Goal: Information Seeking & Learning: Check status

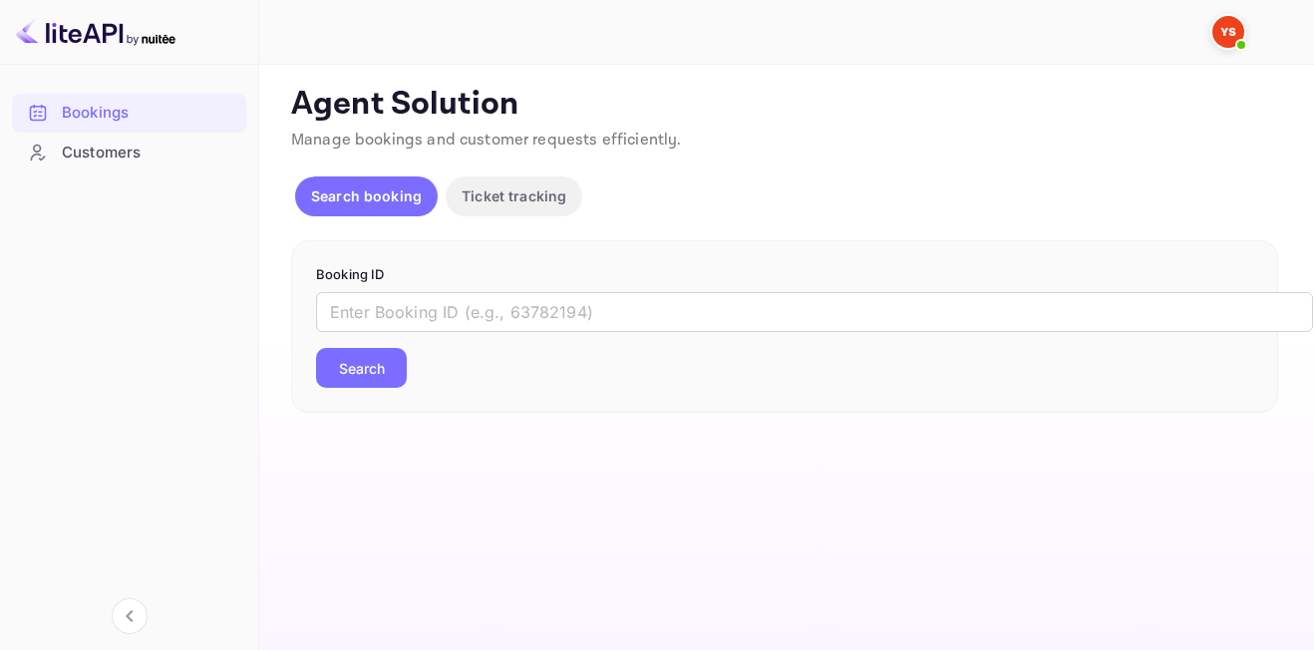
click at [501, 305] on input "text" at bounding box center [814, 312] width 997 height 40
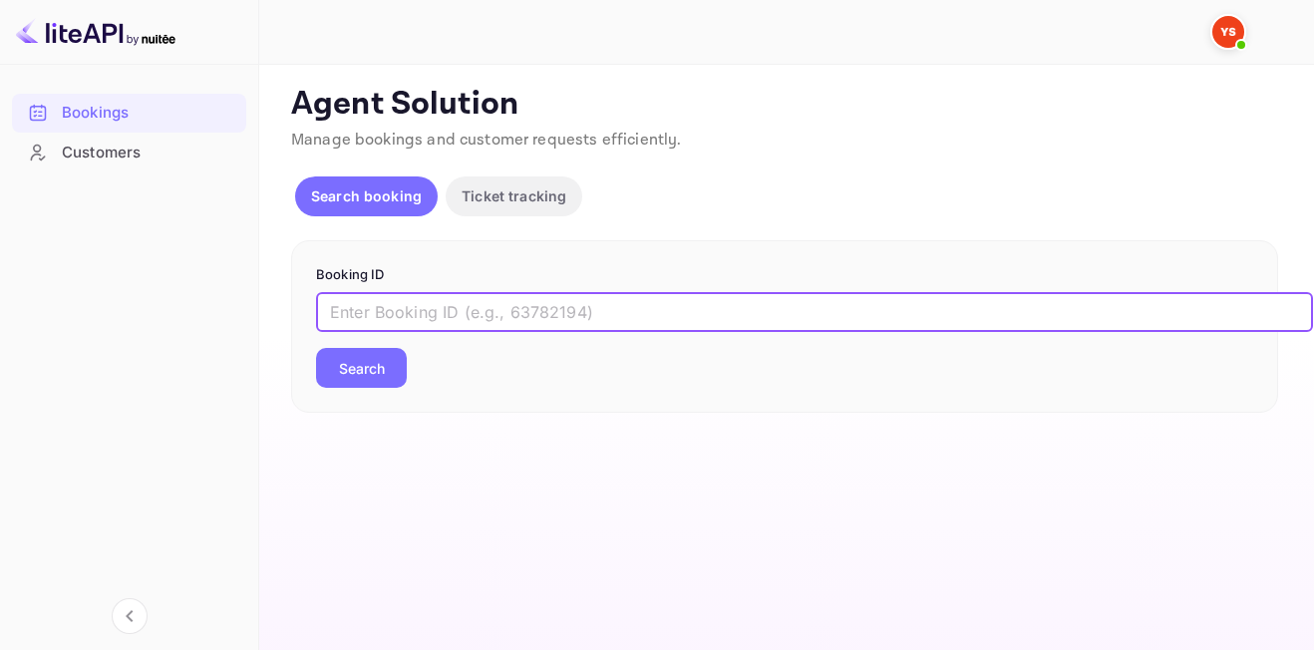
type input "м"
paste input "9337417"
type input "9337417"
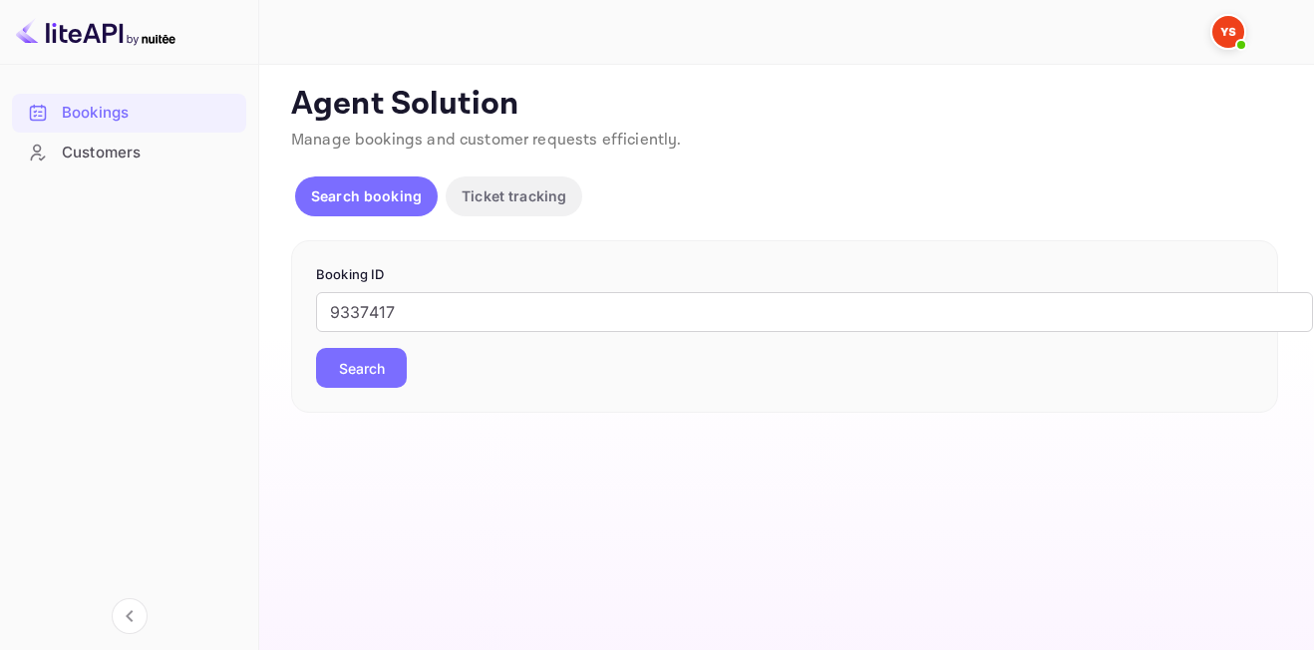
click at [376, 382] on button "Search" at bounding box center [361, 368] width 91 height 40
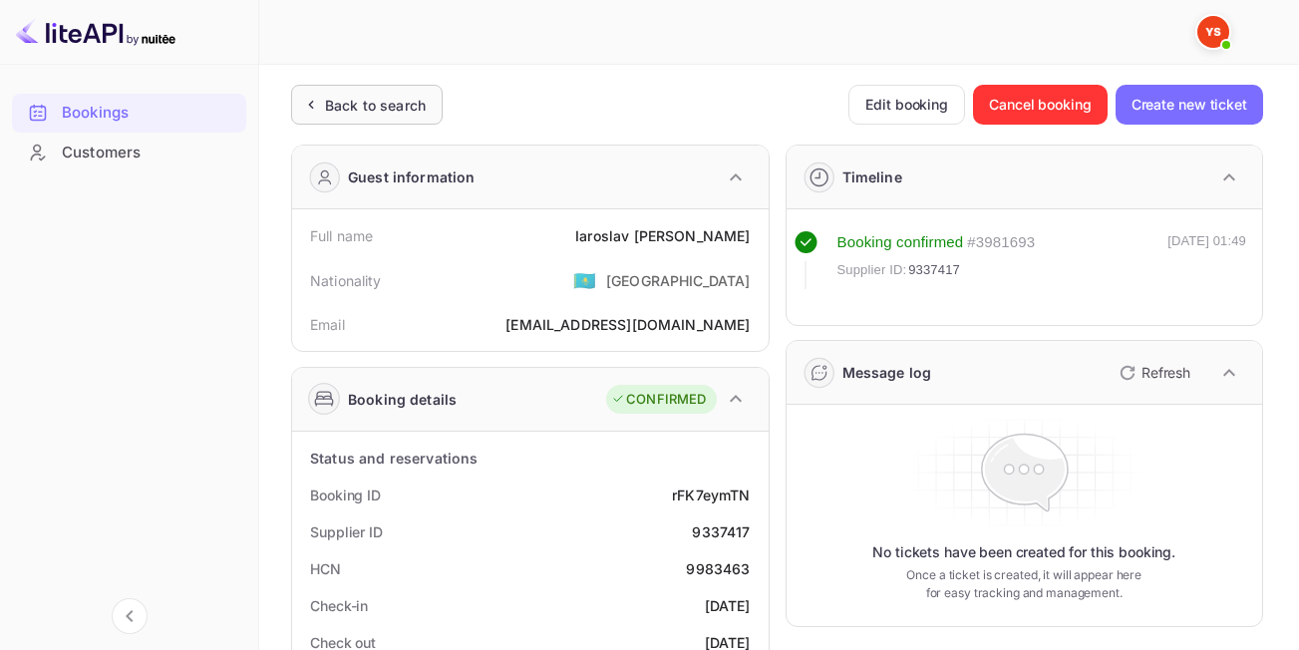
click at [410, 95] on div "Back to search" at bounding box center [375, 105] width 101 height 21
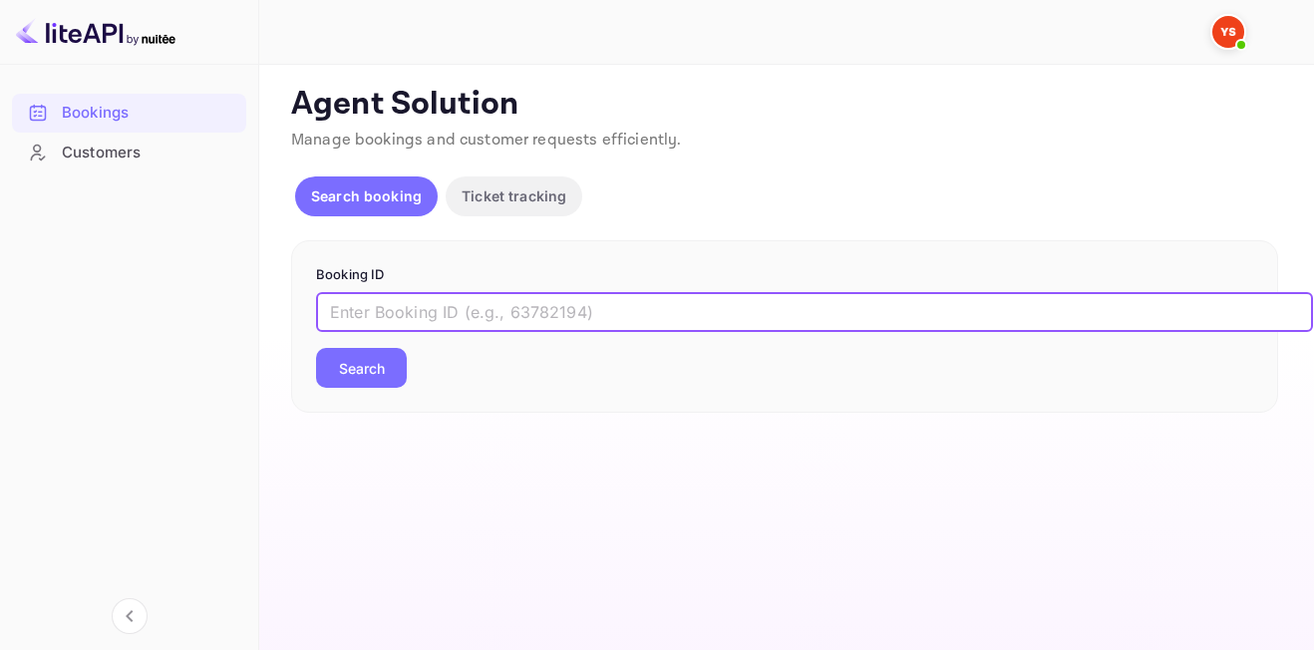
click at [457, 323] on input "text" at bounding box center [814, 312] width 997 height 40
paste input "9562777"
type input "9562777"
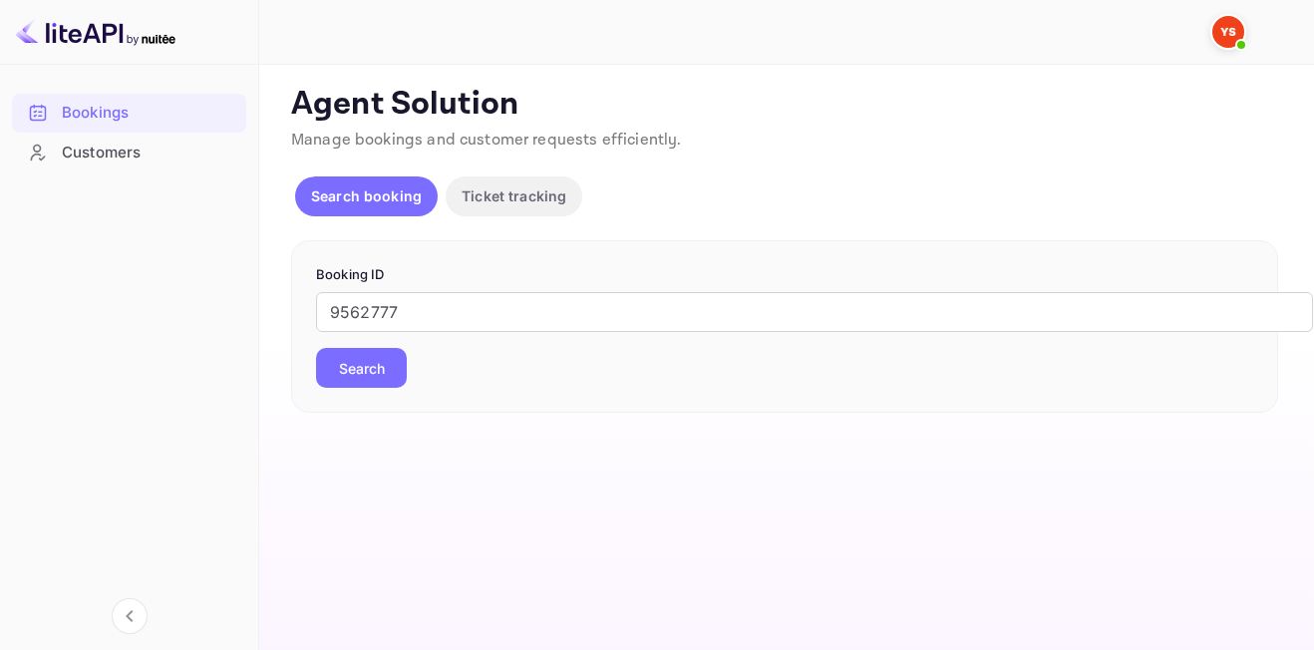
click at [333, 380] on button "Search" at bounding box center [361, 368] width 91 height 40
